Goal: Task Accomplishment & Management: Complete application form

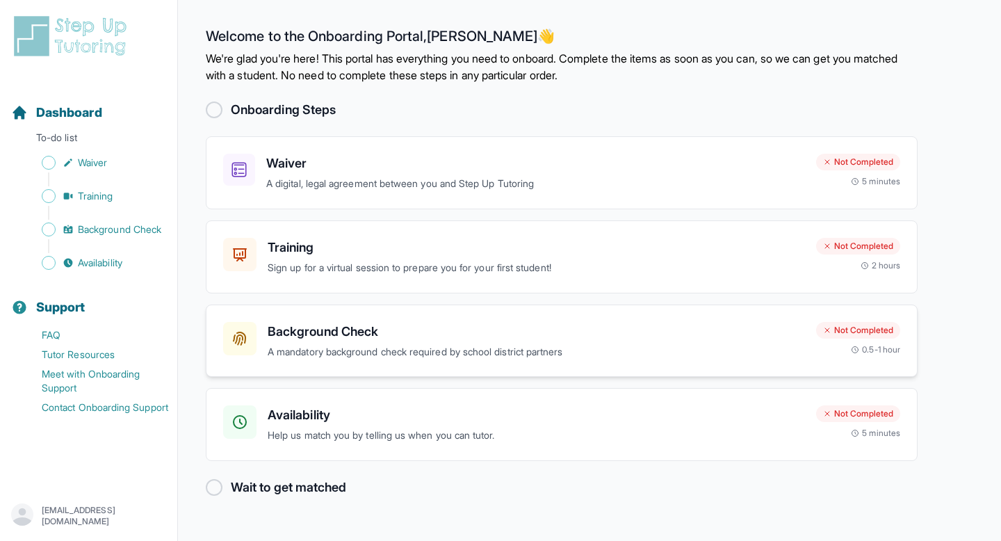
click at [416, 336] on h3 "Background Check" at bounding box center [537, 331] width 538 height 19
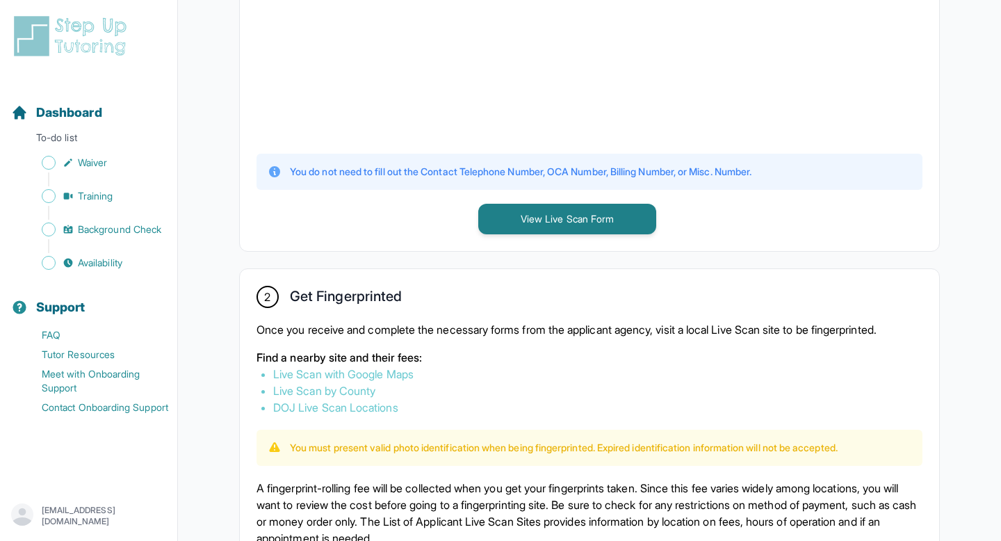
scroll to position [549, 0]
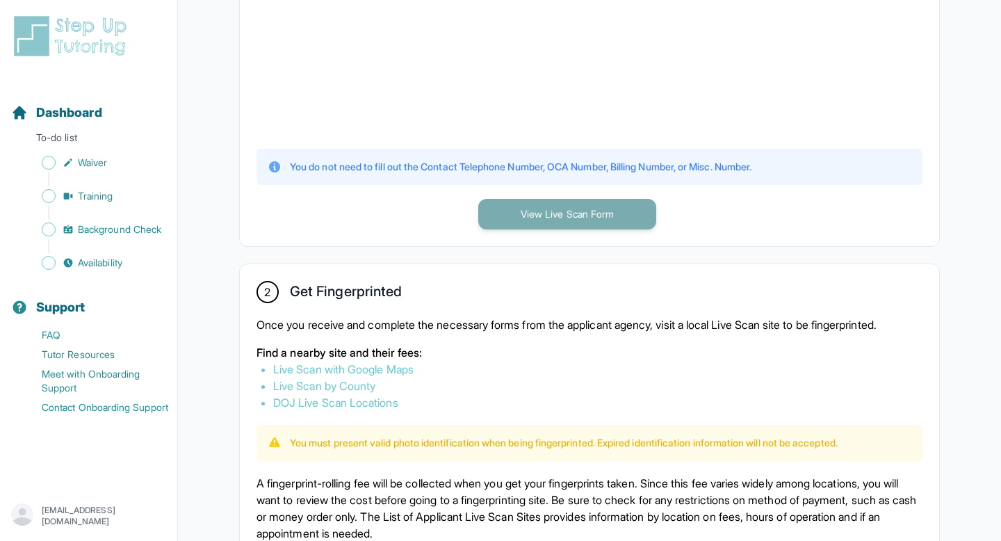
click at [548, 209] on button "View Live Scan Form" at bounding box center [567, 214] width 178 height 31
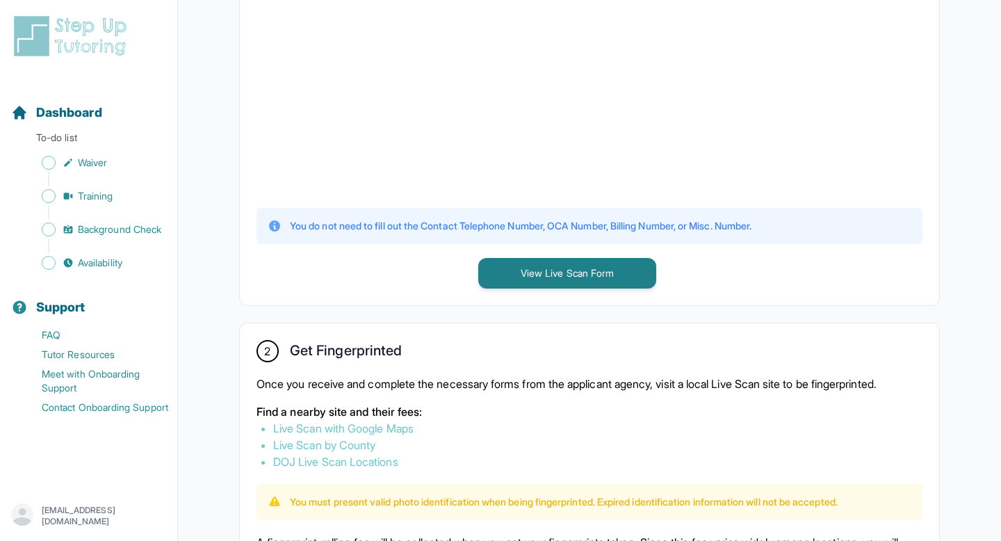
scroll to position [497, 0]
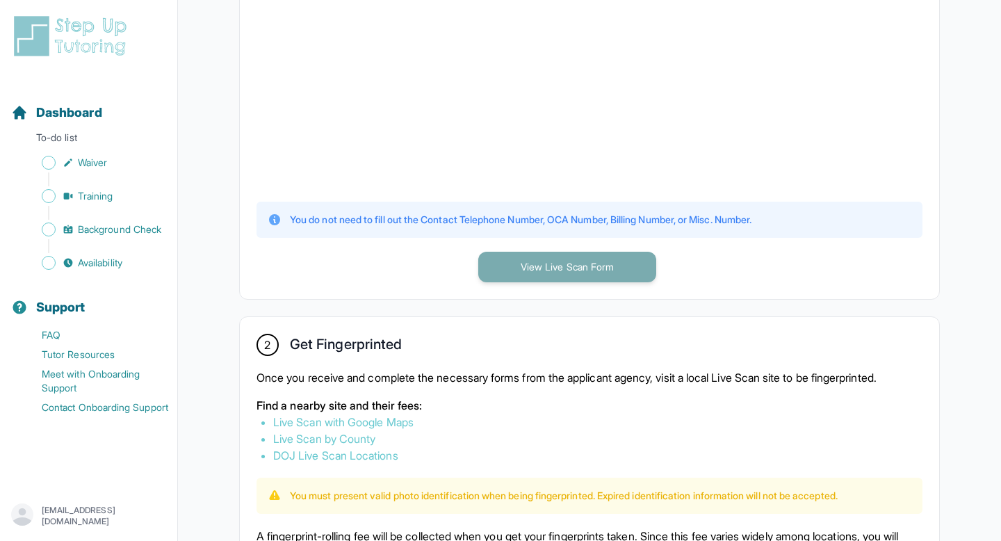
click at [606, 271] on button "View Live Scan Form" at bounding box center [567, 267] width 178 height 31
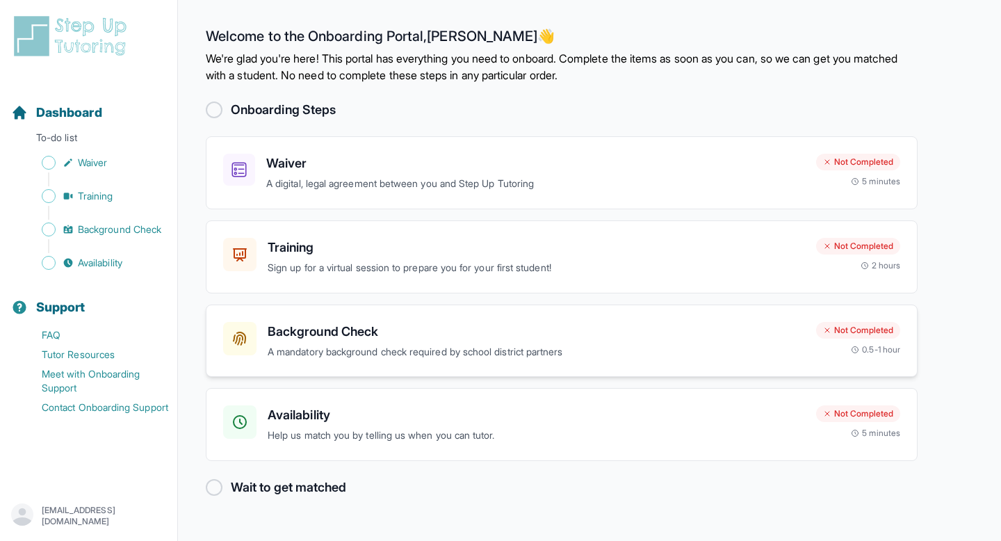
click at [414, 353] on p "A mandatory background check required by school district partners" at bounding box center [537, 352] width 538 height 16
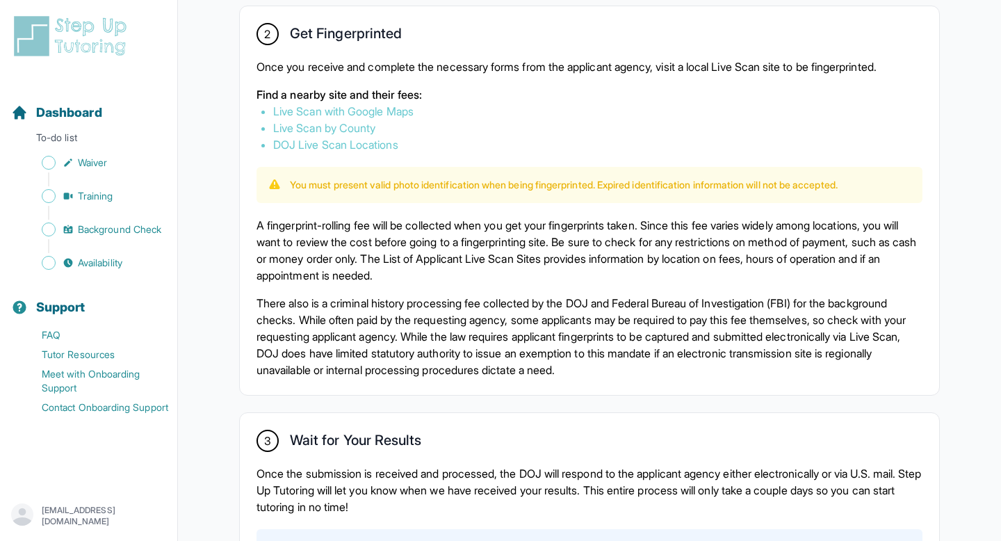
scroll to position [805, 0]
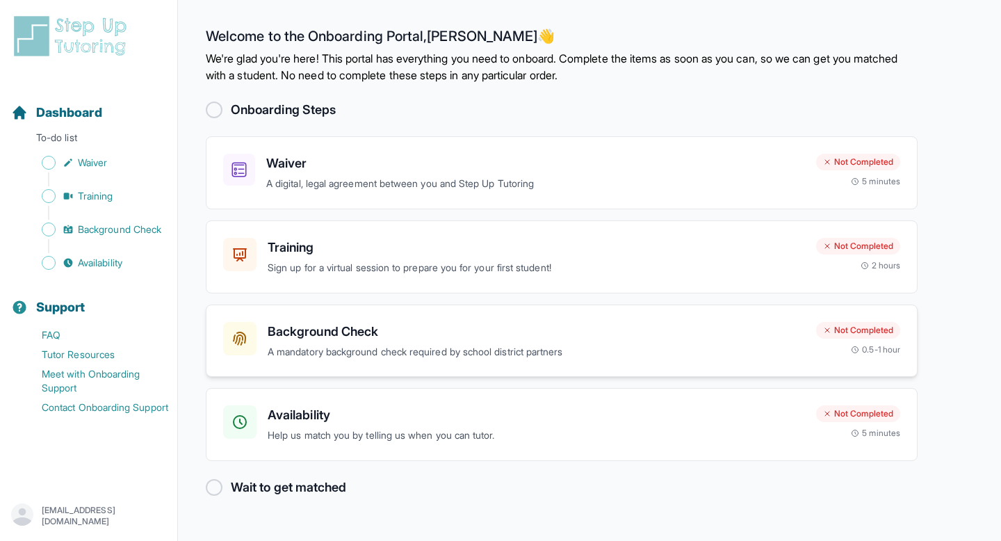
click at [554, 328] on h3 "Background Check" at bounding box center [537, 331] width 538 height 19
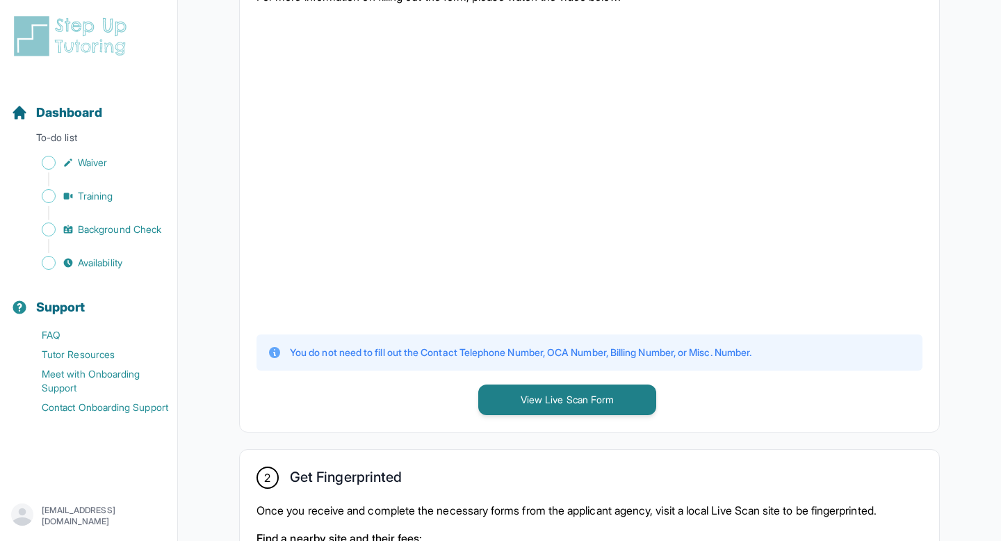
scroll to position [362, 0]
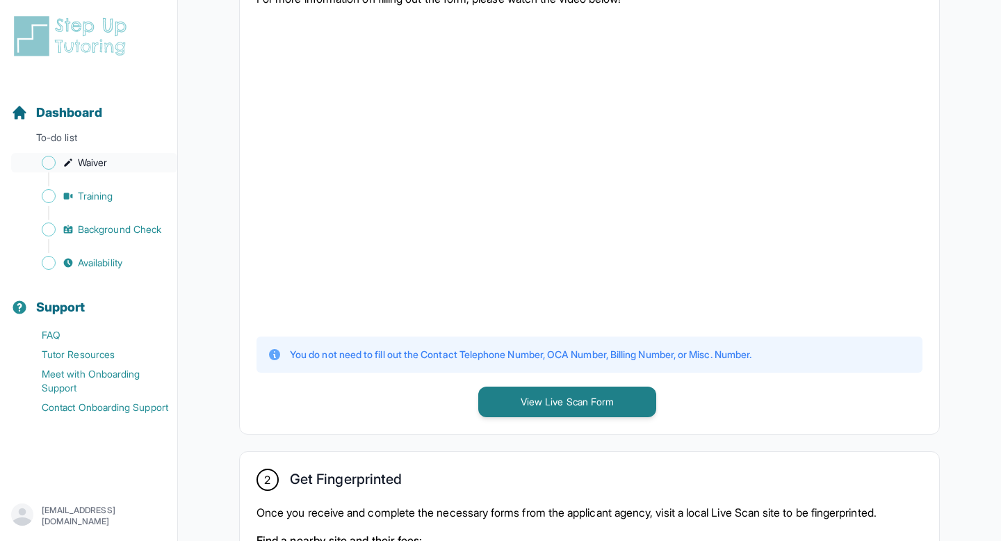
click at [95, 171] on link "Waiver" at bounding box center [94, 162] width 166 height 19
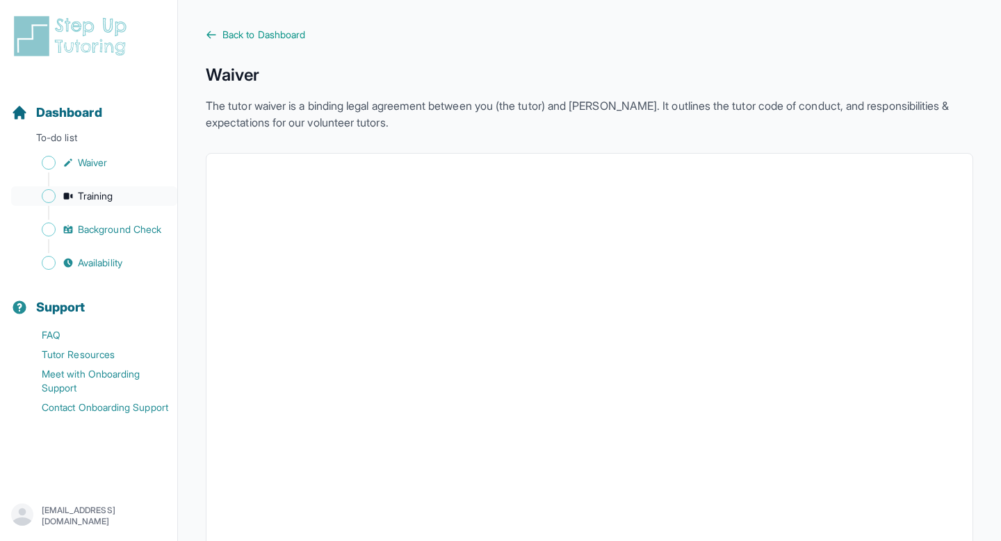
click at [88, 201] on span "Training" at bounding box center [95, 196] width 35 height 14
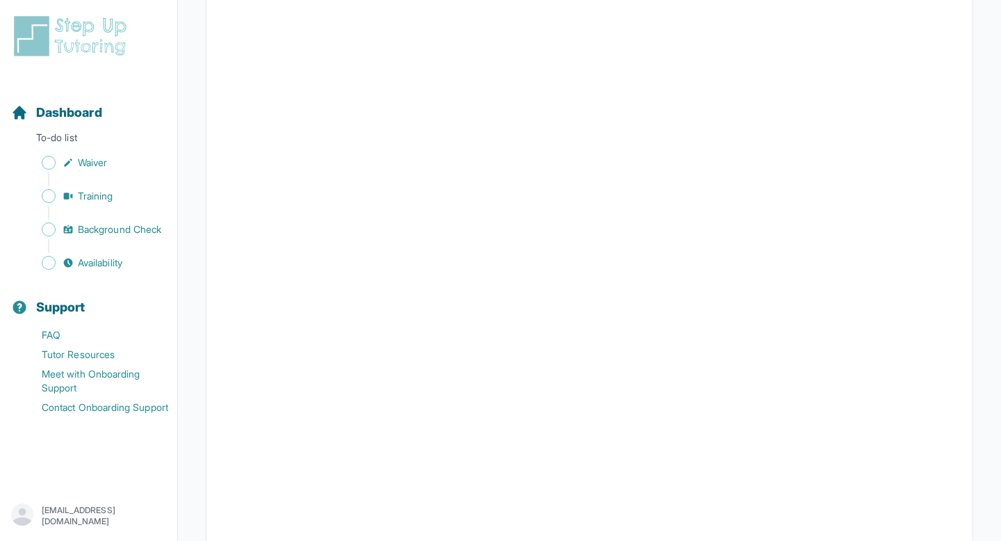
scroll to position [292, 0]
click at [115, 239] on link "Background Check" at bounding box center [94, 229] width 166 height 19
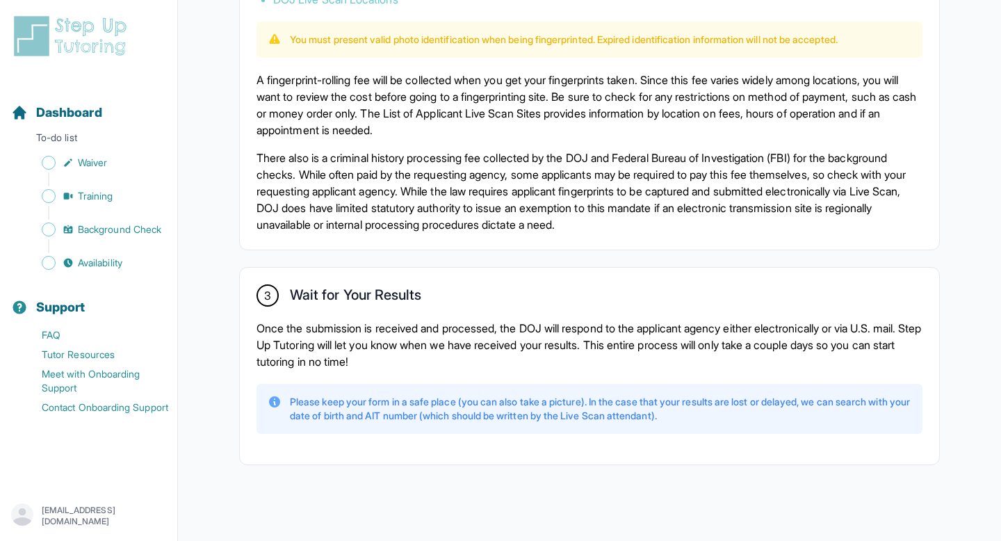
scroll to position [959, 0]
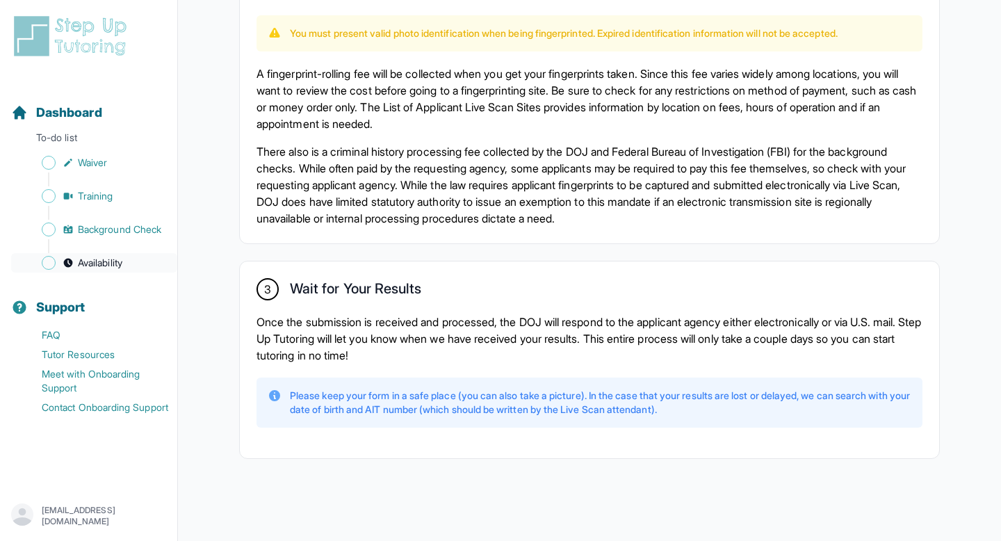
click at [102, 261] on span "Availability" at bounding box center [100, 263] width 45 height 14
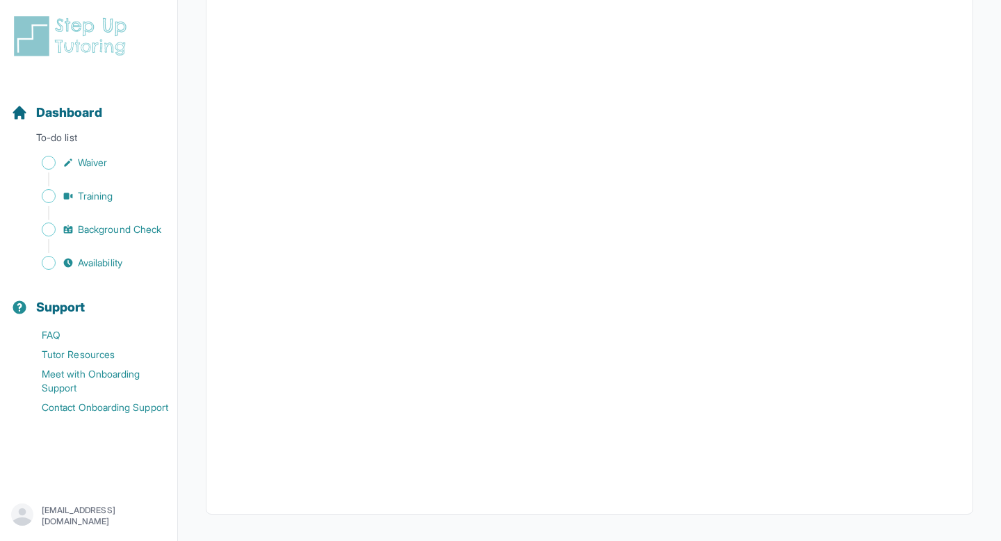
scroll to position [257, 0]
click at [59, 136] on p "To-do list" at bounding box center [89, 140] width 166 height 19
click at [96, 132] on p "To-do list" at bounding box center [89, 140] width 166 height 19
click at [49, 139] on p "To-do list" at bounding box center [89, 140] width 166 height 19
click at [54, 119] on span "Dashboard" at bounding box center [69, 112] width 66 height 19
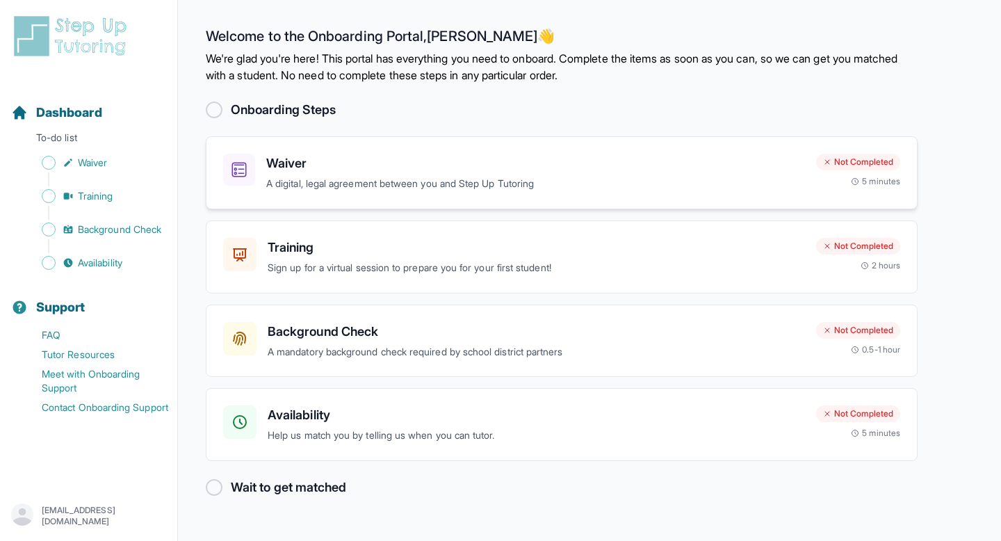
click at [307, 175] on div "Waiver A digital, legal agreement between you and Step Up Tutoring" at bounding box center [535, 173] width 539 height 38
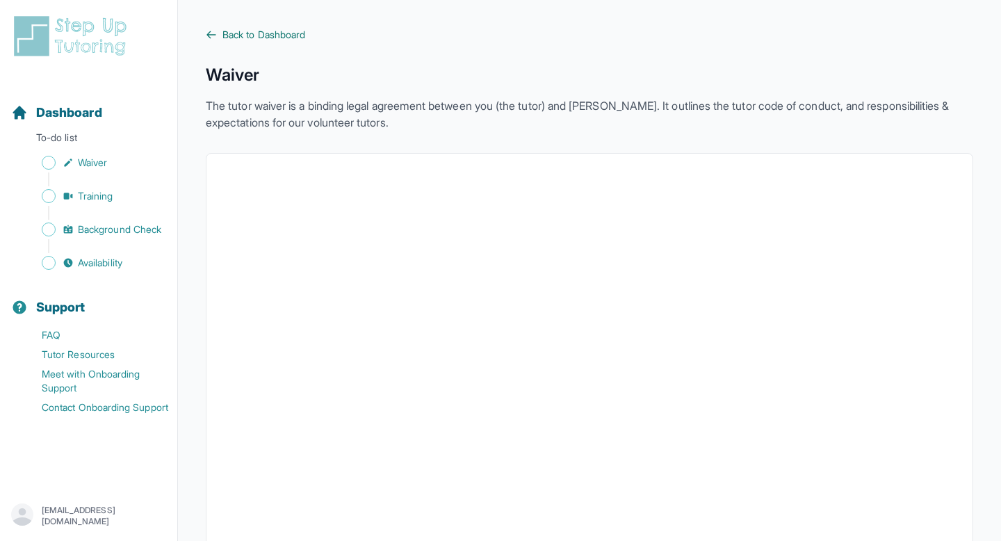
click at [215, 37] on icon at bounding box center [211, 34] width 11 height 11
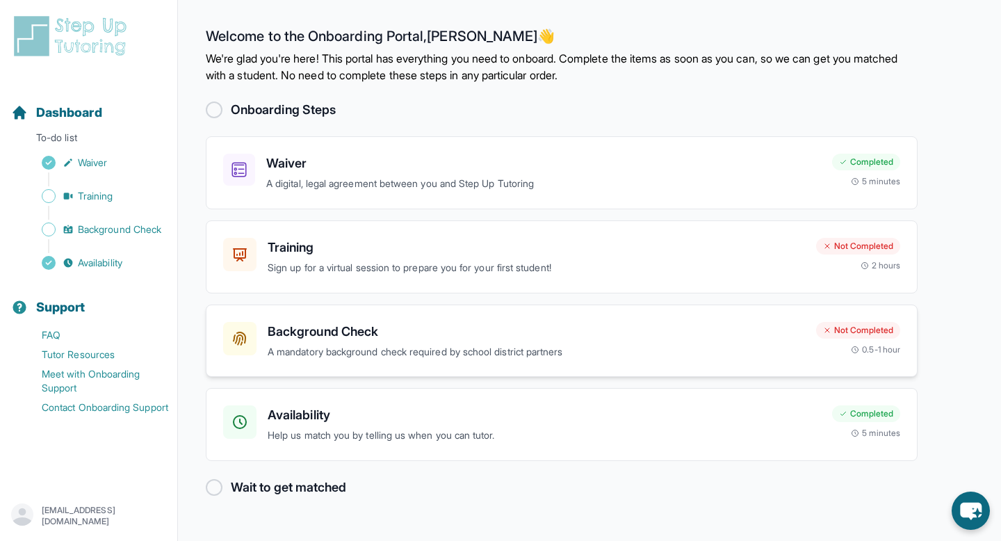
click at [403, 324] on h3 "Background Check" at bounding box center [537, 331] width 538 height 19
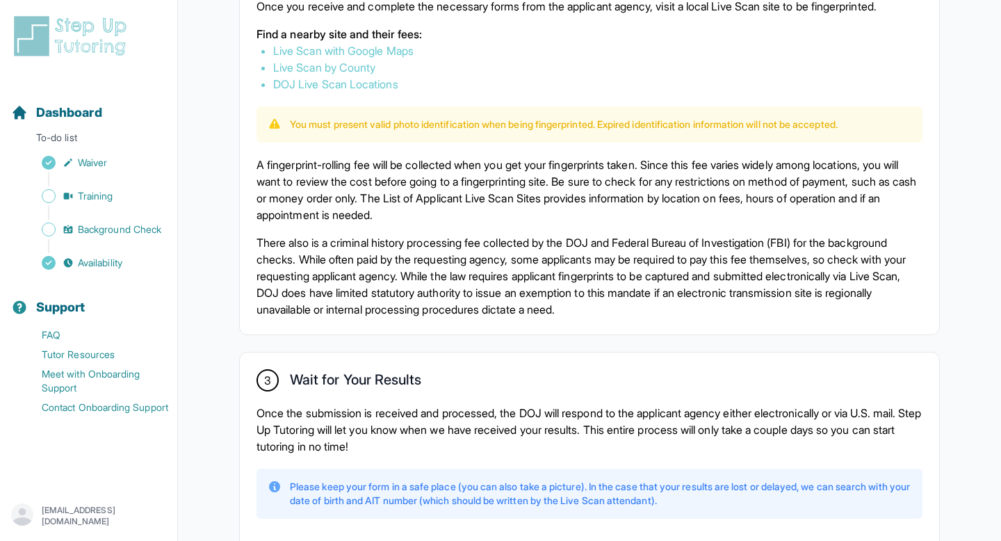
scroll to position [858, 0]
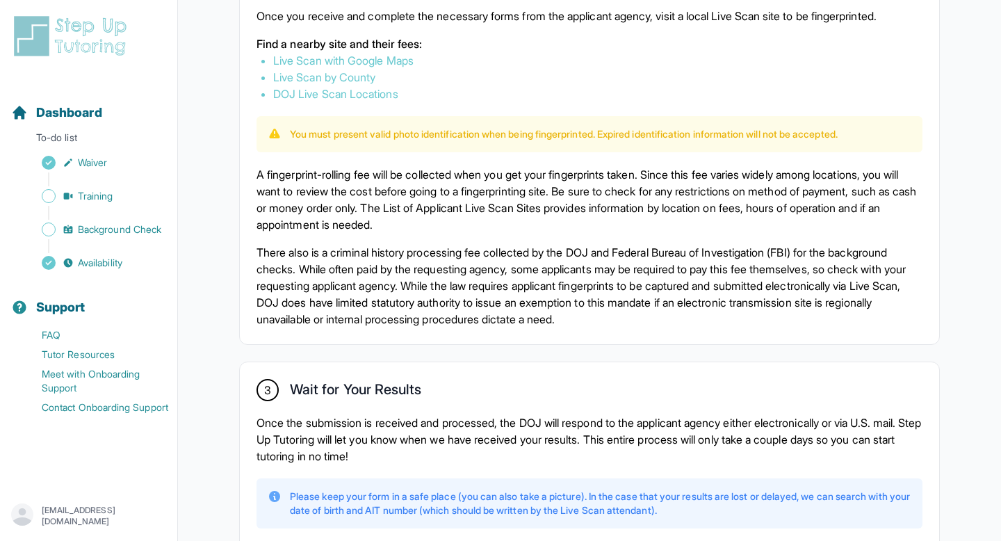
click at [380, 56] on link "Live Scan with Google Maps" at bounding box center [343, 61] width 140 height 14
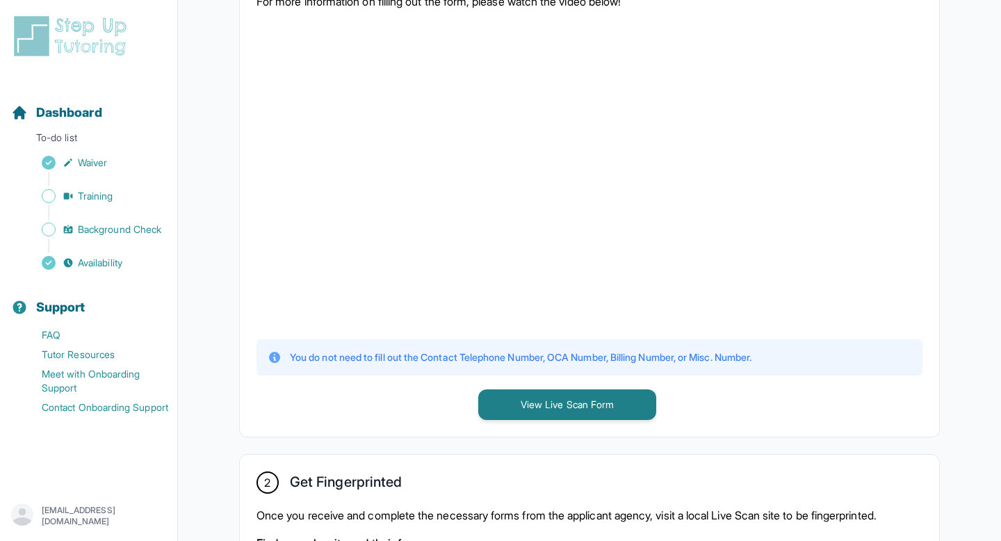
scroll to position [357, 0]
